Goal: Task Accomplishment & Management: Manage account settings

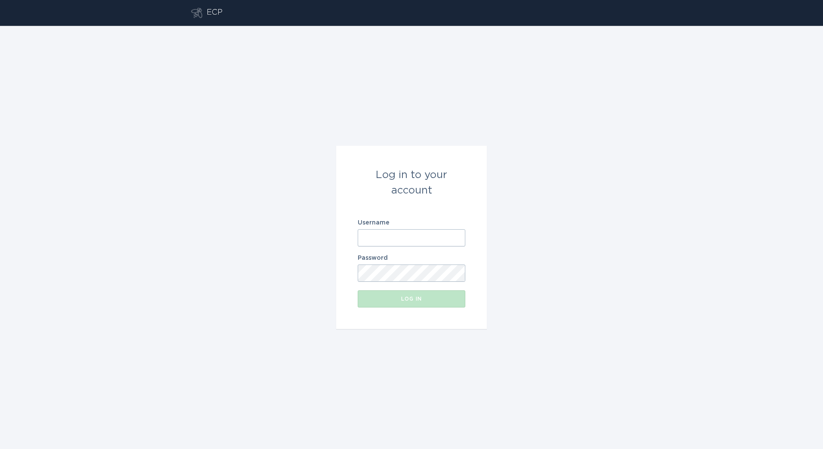
click at [433, 236] on input "Username" at bounding box center [412, 237] width 108 height 17
paste input "[PERSON_NAME][EMAIL_ADDRESS][DOMAIN_NAME]"
type input "[PERSON_NAME][EMAIL_ADDRESS][DOMAIN_NAME]"
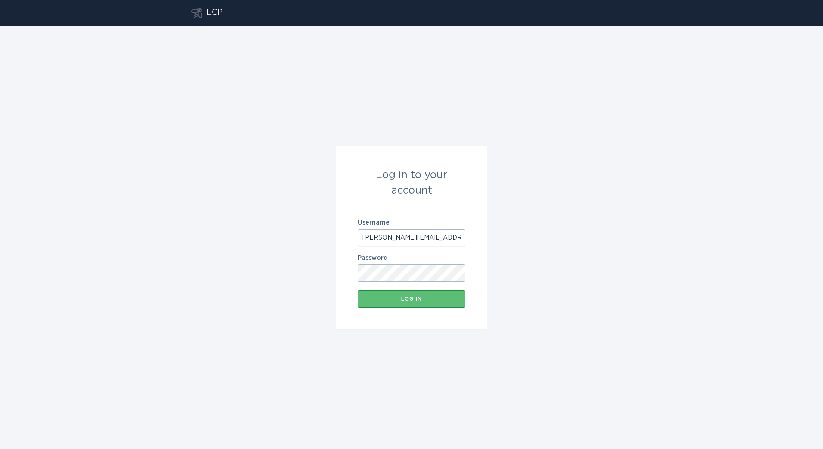
click at [454, 290] on form "Log in to your account Username [PERSON_NAME][EMAIL_ADDRESS][DOMAIN_NAME] Passw…" at bounding box center [411, 237] width 151 height 183
click at [453, 291] on button "Log in" at bounding box center [412, 298] width 108 height 17
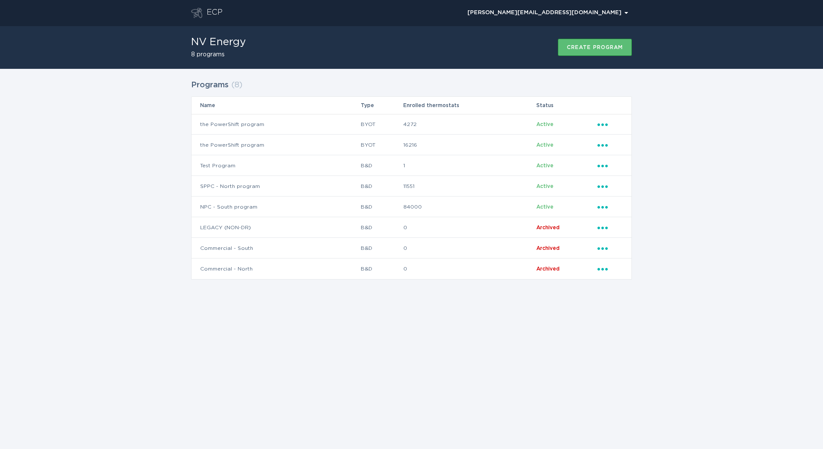
click at [167, 283] on div "Programs ( 8 ) Name Type Enrolled thermostats Status the PowerShift program BYO…" at bounding box center [411, 185] width 823 height 232
click at [605, 127] on div "Ellipsis" at bounding box center [609, 124] width 25 height 9
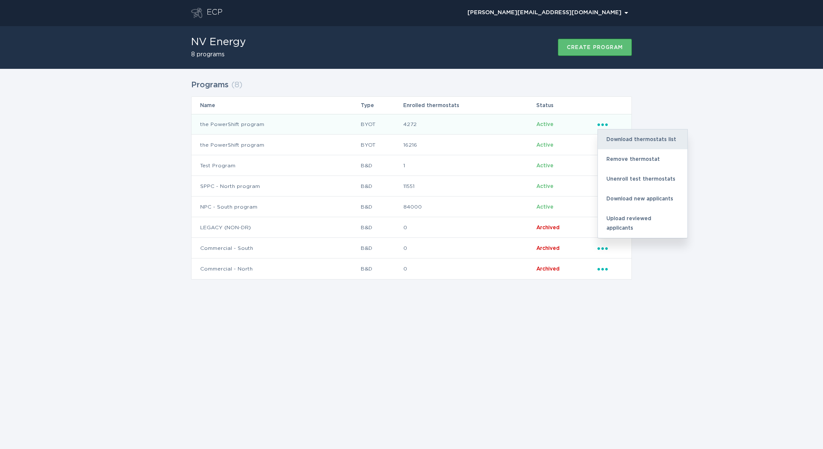
click at [640, 135] on div "Download thermostats list" at bounding box center [643, 140] width 90 height 20
drag, startPoint x: 640, startPoint y: 135, endPoint x: 629, endPoint y: 141, distance: 12.7
click at [629, 141] on div "Download thermostats list" at bounding box center [643, 140] width 90 height 20
